Goal: Transaction & Acquisition: Purchase product/service

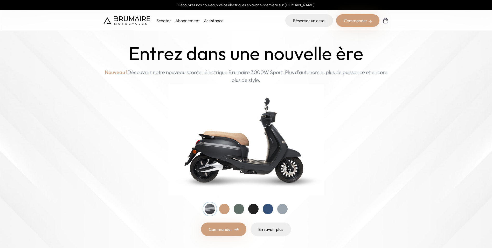
click at [363, 21] on div "Commander" at bounding box center [357, 20] width 43 height 12
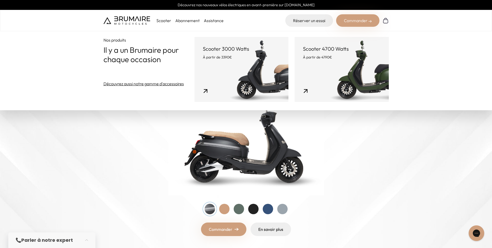
click at [244, 63] on link "Scooter 3000 Watts À partir de 3390€" at bounding box center [242, 69] width 94 height 65
click at [246, 69] on link "Scooter 3000 Watts À partir de 3390€" at bounding box center [242, 69] width 94 height 65
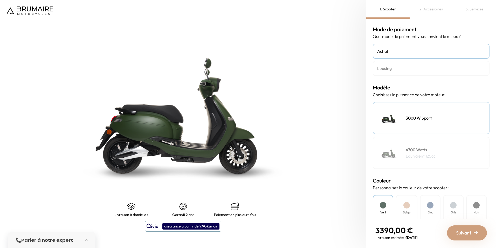
click at [429, 10] on div "2. Accessoires" at bounding box center [431, 9] width 43 height 19
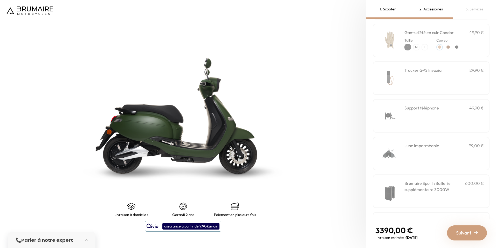
scroll to position [104, 0]
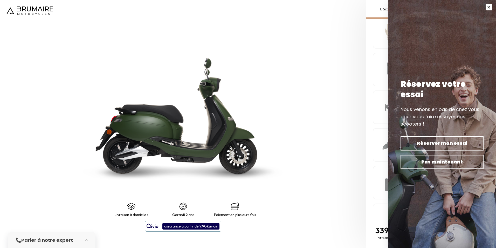
click at [489, 7] on button "button" at bounding box center [489, 7] width 15 height 15
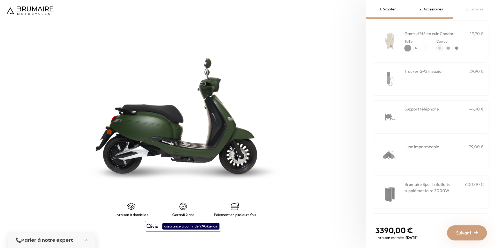
scroll to position [0, 0]
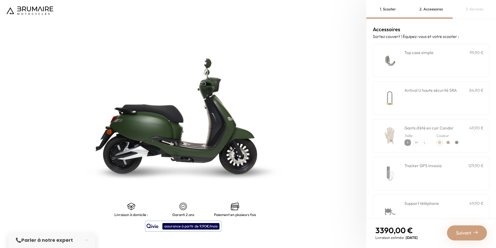
click at [382, 13] on div "1. Scooter" at bounding box center [387, 9] width 43 height 19
